Goal: Task Accomplishment & Management: Manage account settings

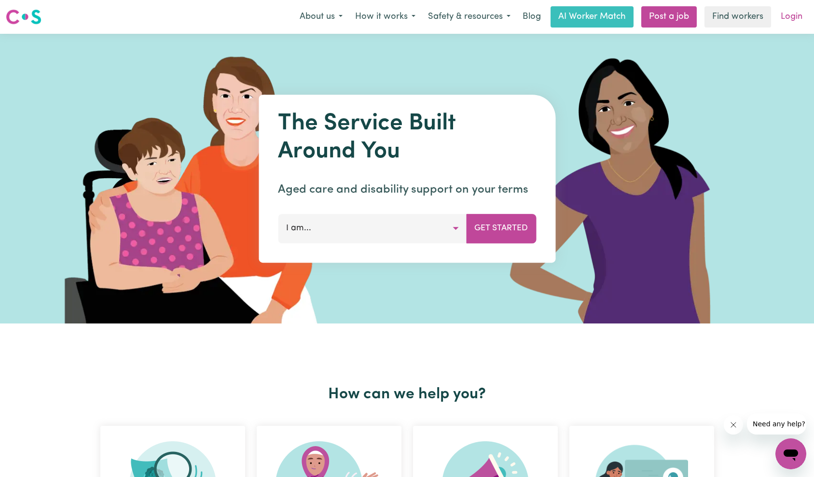
click at [791, 20] on link "Login" at bounding box center [791, 16] width 33 height 21
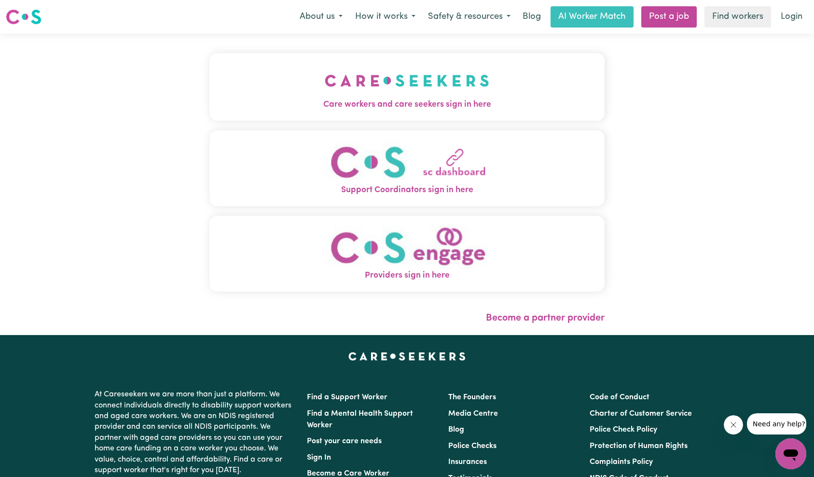
click at [325, 90] on img "Care workers and care seekers sign in here" at bounding box center [407, 81] width 165 height 36
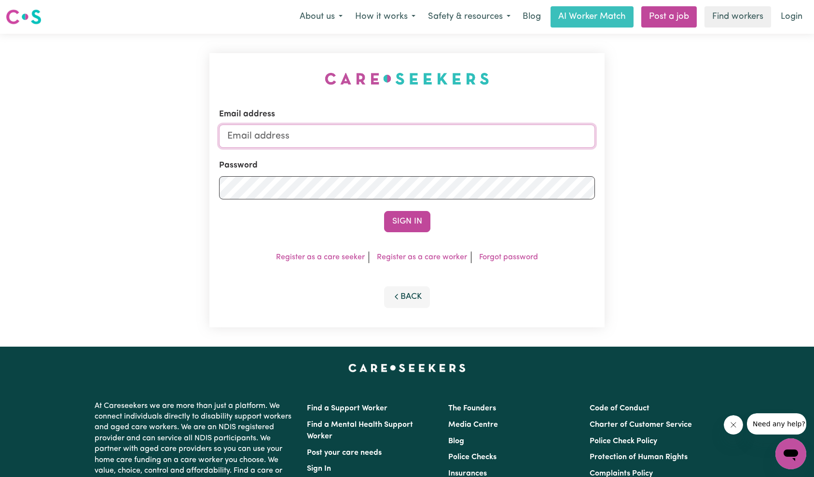
click at [385, 139] on input "Email address" at bounding box center [407, 136] width 376 height 23
type input "superuser~[PERSON_NAME][EMAIL_ADDRESS][PERSON_NAME][DOMAIN_NAME]"
click at [402, 222] on button "Sign In" at bounding box center [407, 221] width 46 height 21
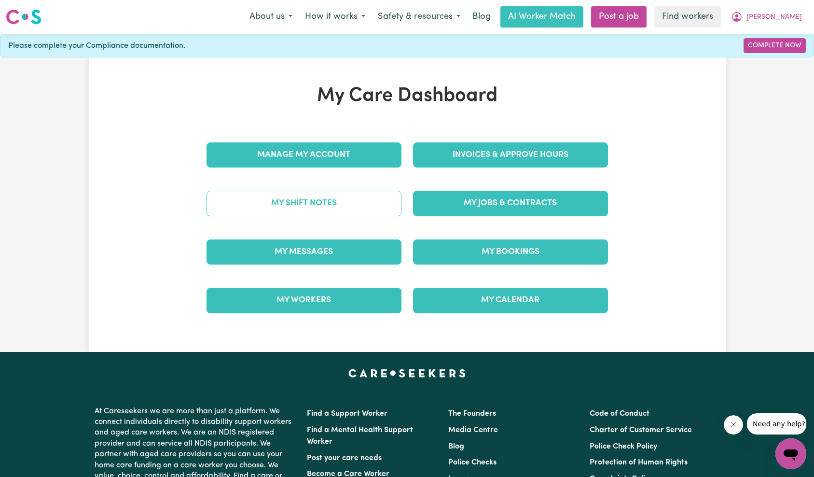
click at [342, 204] on link "My Shift Notes" at bounding box center [304, 203] width 195 height 25
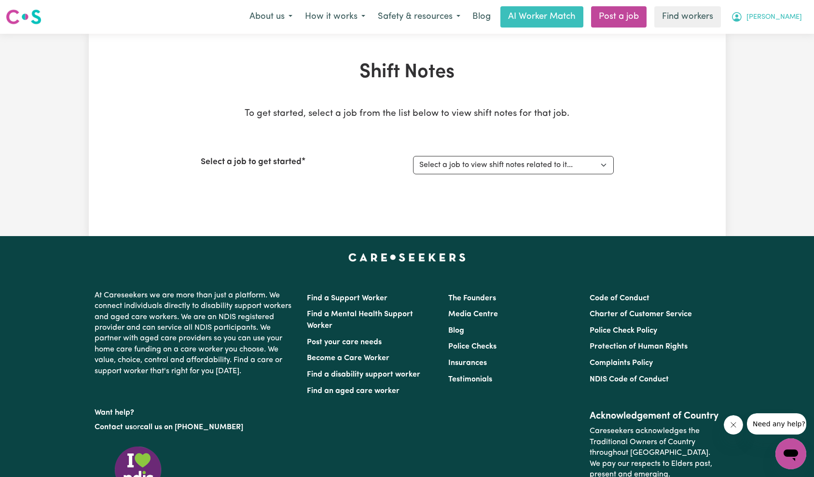
click at [787, 23] on button "[PERSON_NAME]" at bounding box center [766, 17] width 83 height 20
click at [769, 56] on link "Logout" at bounding box center [770, 55] width 76 height 18
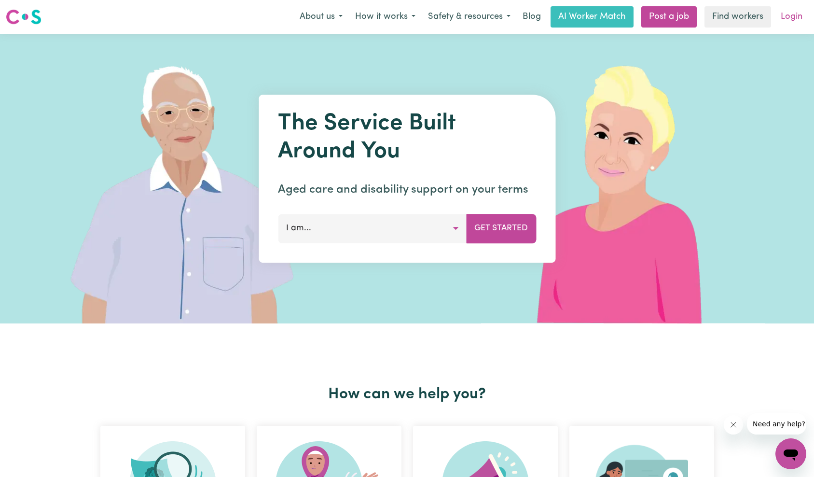
click at [799, 14] on link "Login" at bounding box center [791, 16] width 33 height 21
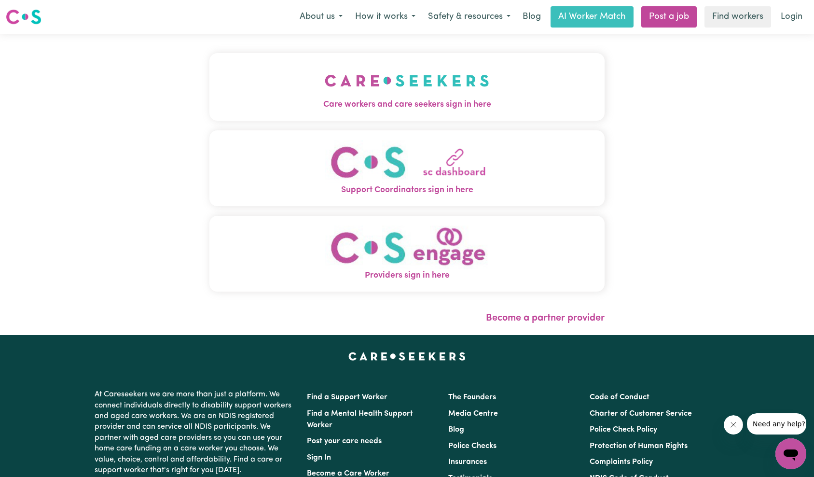
click at [333, 60] on button "Care workers and care seekers sign in here" at bounding box center [407, 87] width 396 height 68
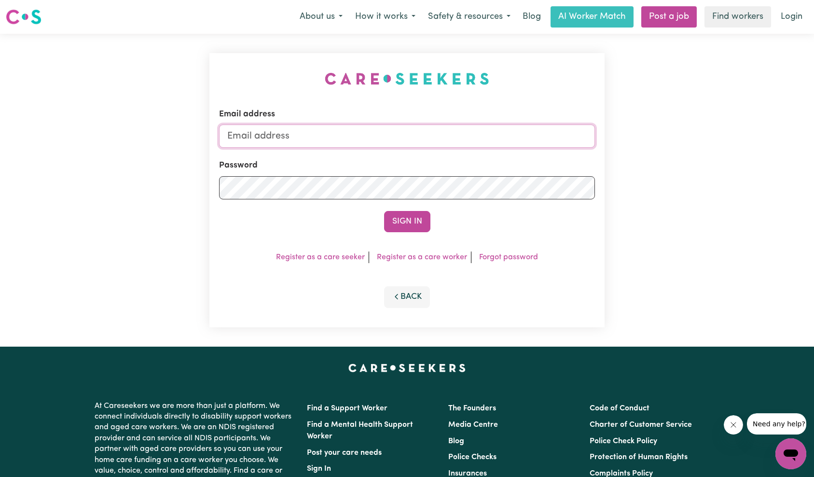
click at [403, 133] on input "Email address" at bounding box center [407, 136] width 376 height 23
type input "[EMAIL_ADDRESS][DOMAIN_NAME]"
drag, startPoint x: 391, startPoint y: 217, endPoint x: 400, endPoint y: 215, distance: 9.4
click at [391, 217] on button "Sign In" at bounding box center [407, 221] width 46 height 21
